Goal: Information Seeking & Learning: Find specific fact

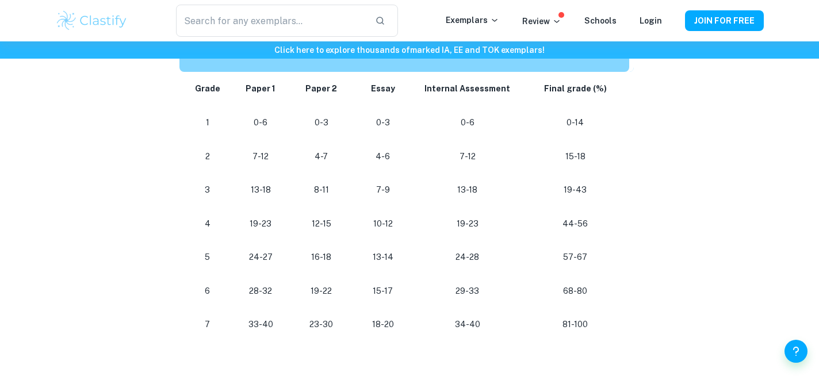
scroll to position [1098, 0]
